Goal: Book appointment/travel/reservation

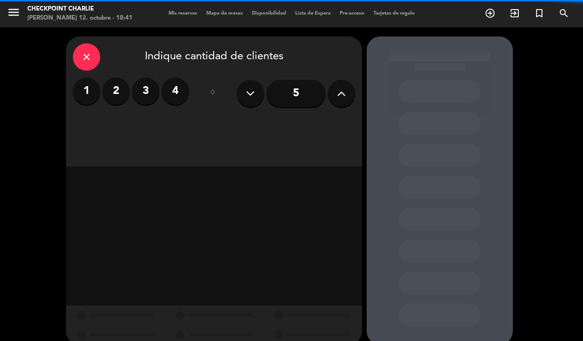
click at [116, 94] on label "2" at bounding box center [116, 90] width 27 height 27
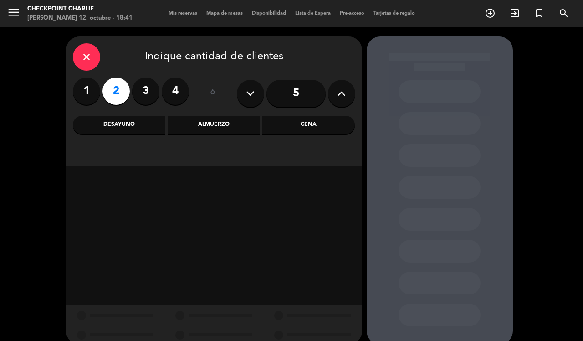
click at [314, 130] on div "Cena" at bounding box center [308, 125] width 92 height 18
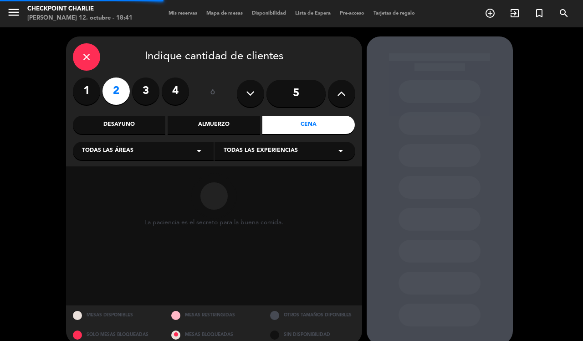
click at [101, 156] on div "Todas las áreas arrow_drop_down" at bounding box center [143, 151] width 141 height 18
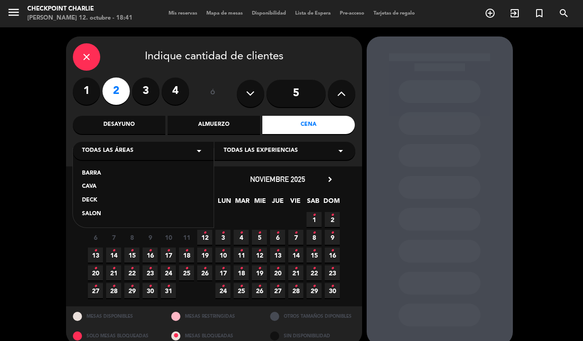
click at [97, 212] on div "SALON" at bounding box center [143, 214] width 123 height 9
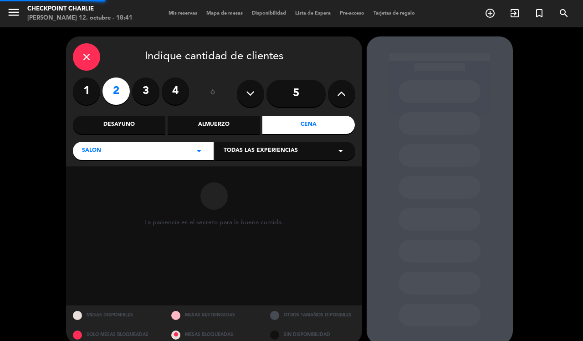
click at [276, 145] on div "Todas las experiencias arrow_drop_down" at bounding box center [285, 151] width 141 height 18
click at [244, 172] on div "A LA CARTA" at bounding box center [285, 173] width 123 height 9
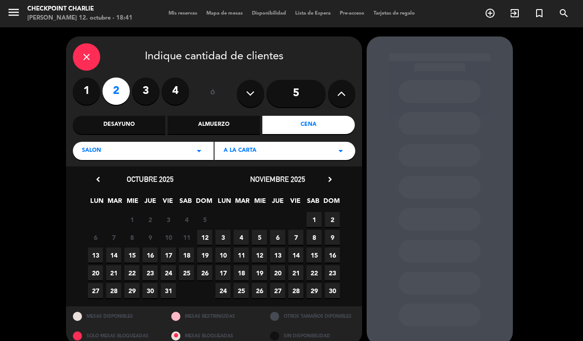
click at [166, 254] on span "17" at bounding box center [168, 254] width 15 height 15
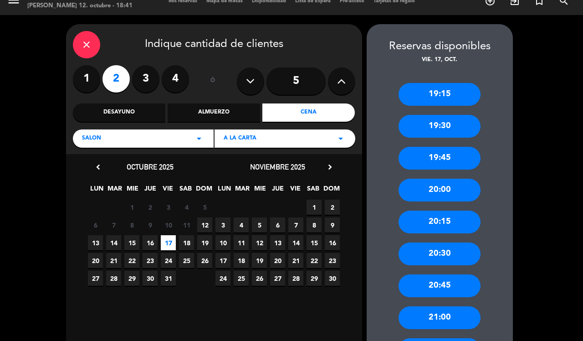
click at [448, 193] on div "20:00" at bounding box center [440, 190] width 82 height 23
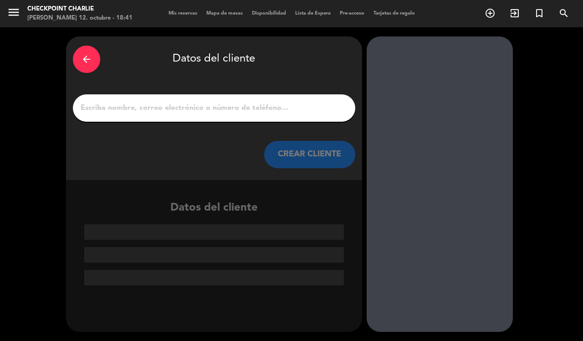
click at [201, 111] on input "1" at bounding box center [214, 108] width 269 height 13
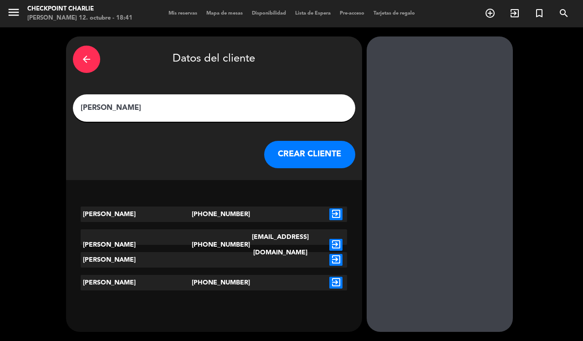
type input "[PERSON_NAME]"
click at [288, 154] on button "CREAR CLIENTE" at bounding box center [309, 154] width 91 height 27
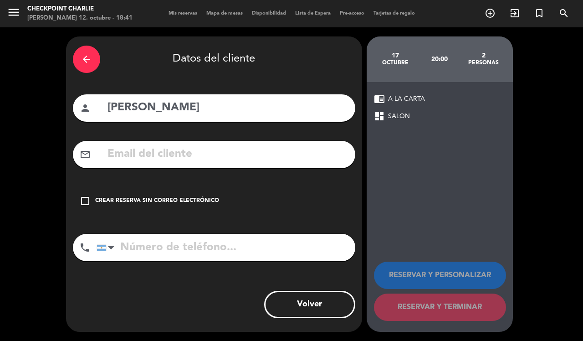
click at [113, 201] on div "Crear reserva sin correo electrónico" at bounding box center [157, 200] width 124 height 9
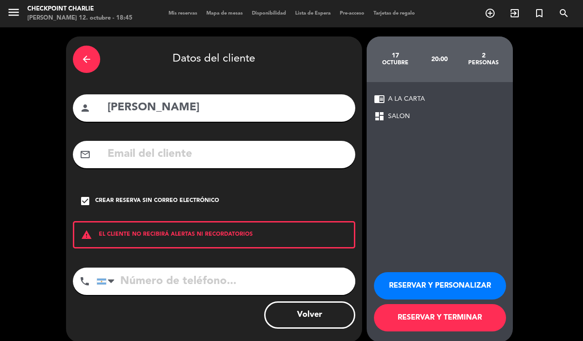
click at [150, 282] on input "tel" at bounding box center [226, 280] width 259 height 27
type input "2215062725"
click at [470, 289] on button "RESERVAR Y PERSONALIZAR" at bounding box center [440, 285] width 132 height 27
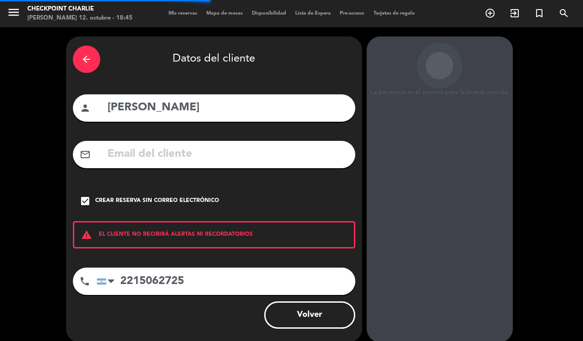
scroll to position [23, 0]
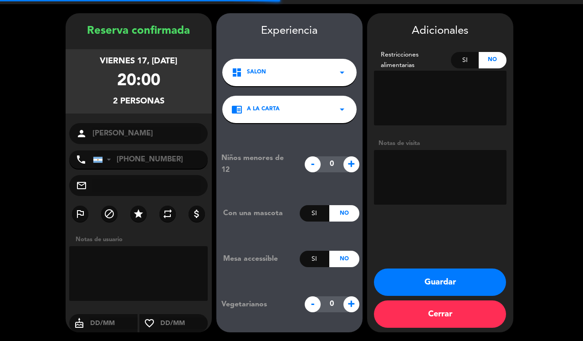
click at [424, 167] on textarea at bounding box center [440, 177] width 133 height 55
type textarea "bigbox"
click at [441, 273] on button "Guardar" at bounding box center [440, 281] width 132 height 27
